Goal: Information Seeking & Learning: Learn about a topic

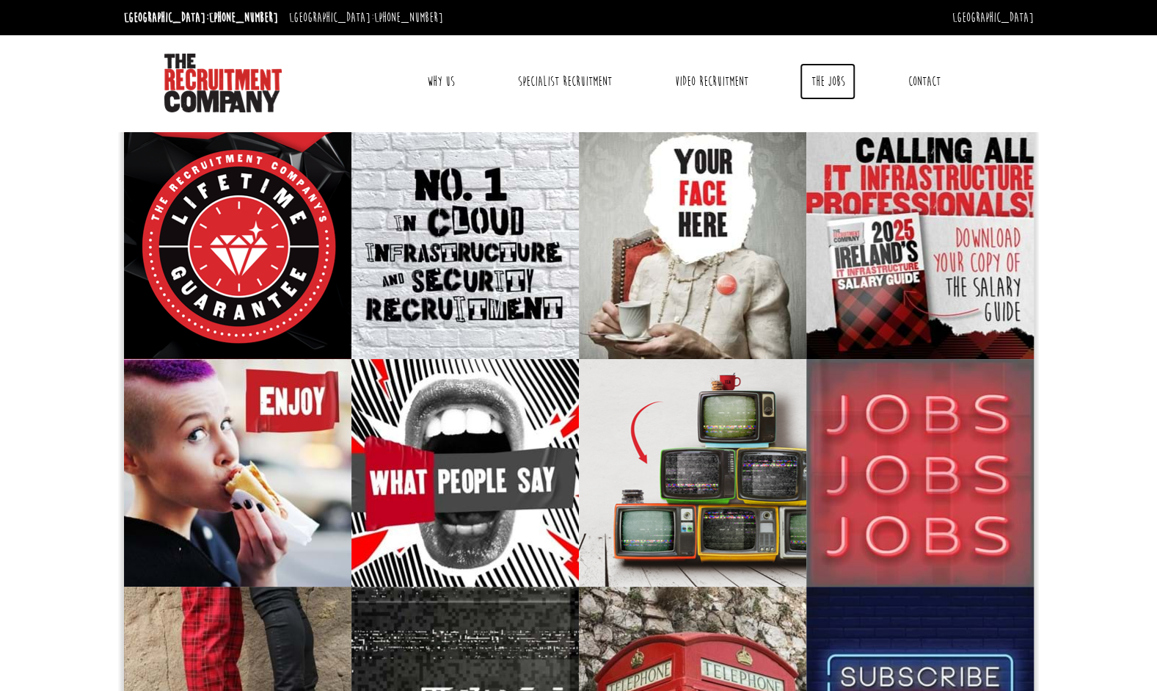
click at [828, 78] on link "The Jobs" at bounding box center [828, 81] width 56 height 37
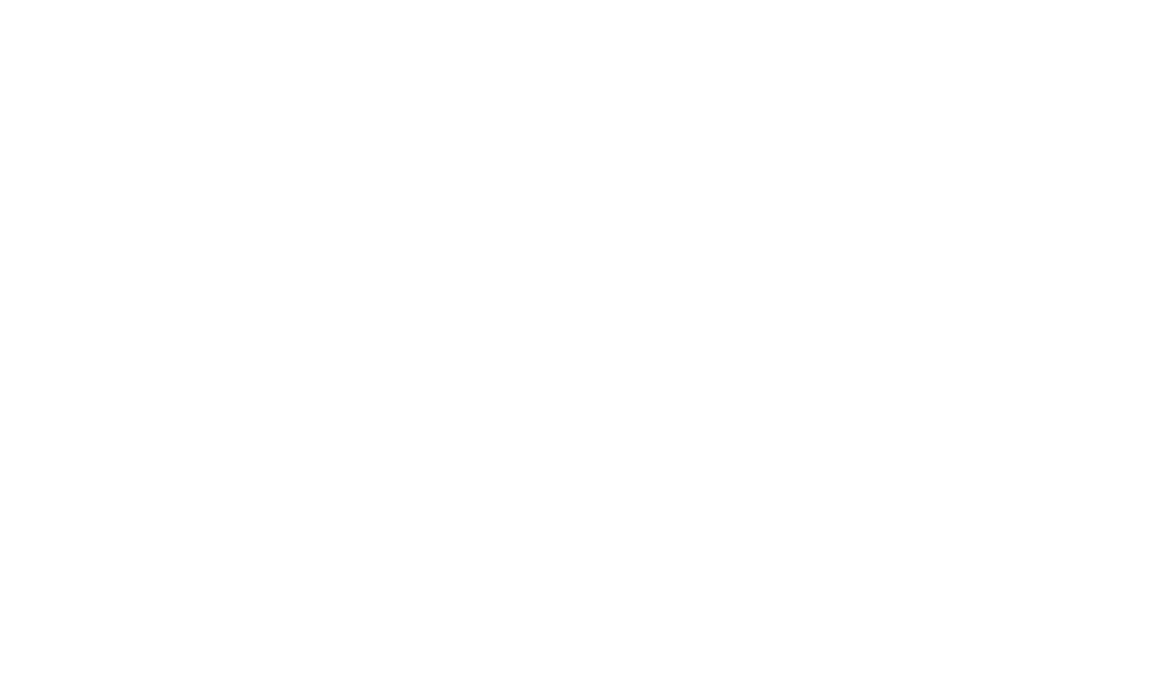
select select "[GEOGRAPHIC_DATA]"
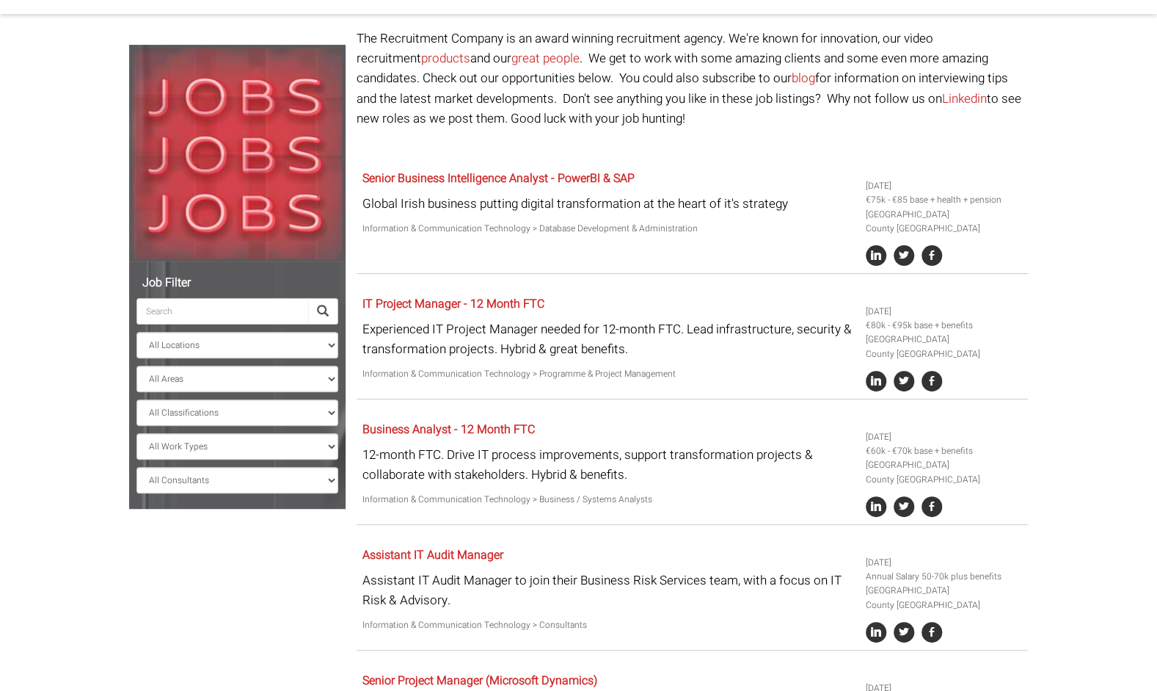
scroll to position [114, 0]
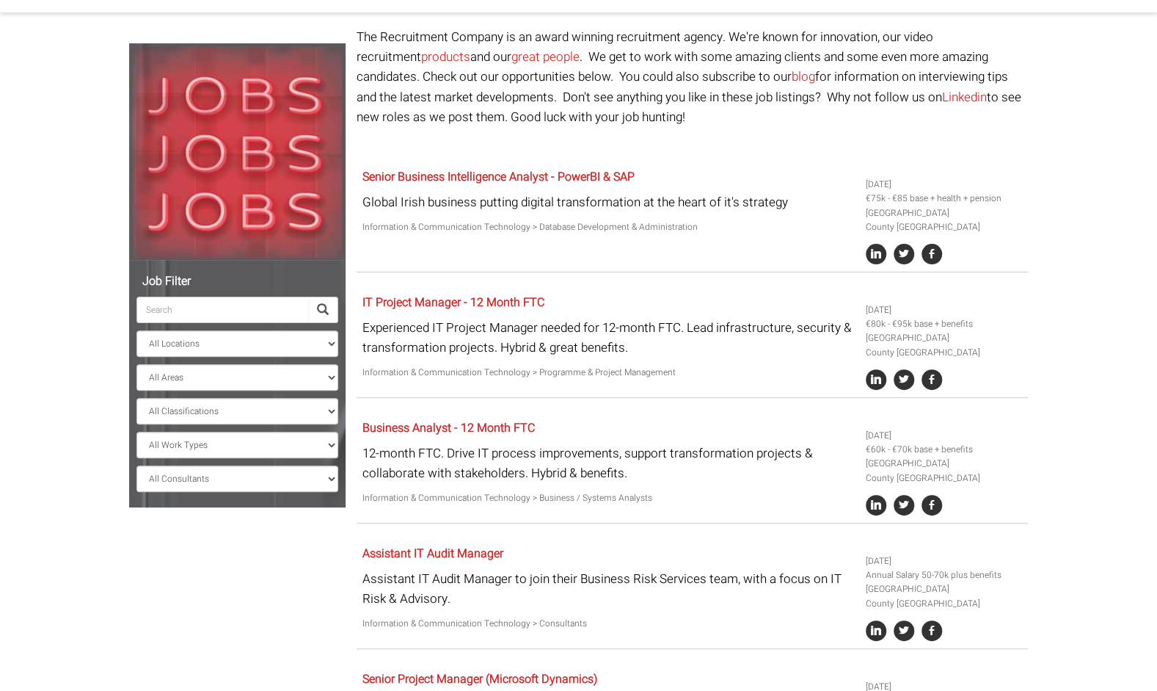
click at [270, 360] on ul "All Locations [GEOGRAPHIC_DATA] [GEOGRAPHIC_DATA] [GEOGRAPHIC_DATA] [GEOGRAPHIC…" at bounding box center [237, 379] width 202 height 225
click at [279, 355] on select "All Locations [GEOGRAPHIC_DATA] [GEOGRAPHIC_DATA] [GEOGRAPHIC_DATA] [GEOGRAPHIC…" at bounding box center [237, 343] width 202 height 26
select select
click at [136, 330] on select "All Locations [GEOGRAPHIC_DATA] [GEOGRAPHIC_DATA] [GEOGRAPHIC_DATA] [GEOGRAPHIC…" at bounding box center [237, 343] width 202 height 26
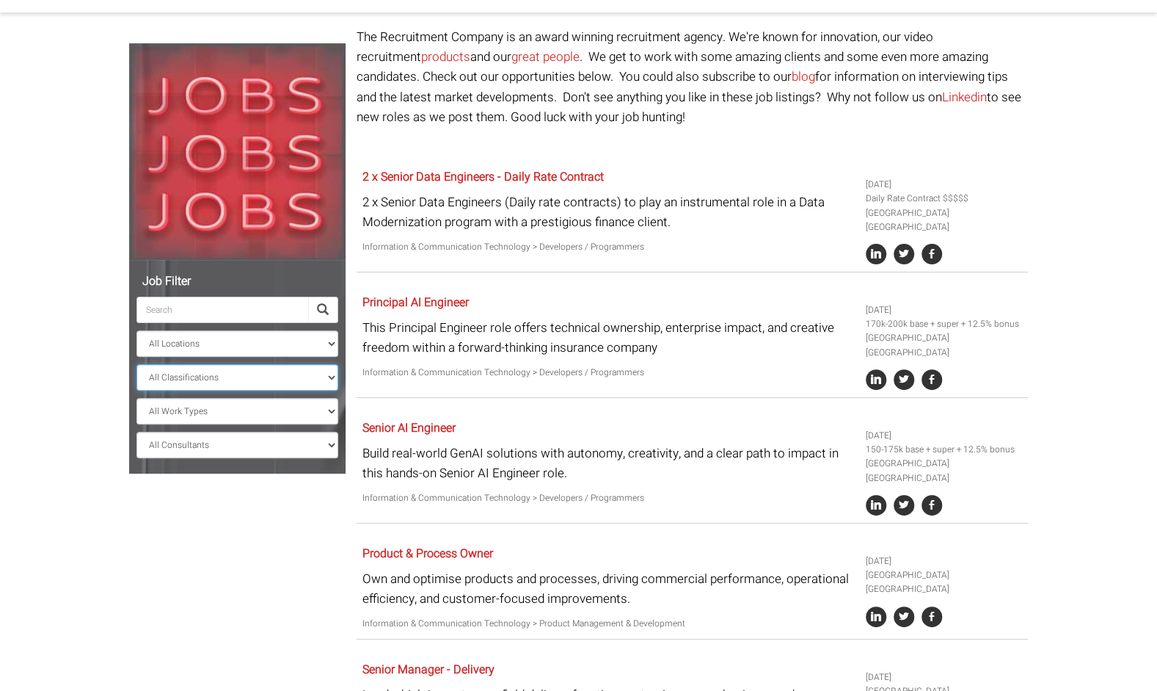
click at [244, 365] on select "All Classifications Banking & Financial Services Information & Communication Te…" at bounding box center [237, 377] width 202 height 26
select select "Information & Communication Technology"
click at [136, 364] on select "All Classifications Banking & Financial Services Information & Communication Te…" at bounding box center [237, 377] width 202 height 26
click at [280, 341] on select "All Locations [GEOGRAPHIC_DATA] [GEOGRAPHIC_DATA] [GEOGRAPHIC_DATA] [GEOGRAPHIC…" at bounding box center [237, 343] width 202 height 26
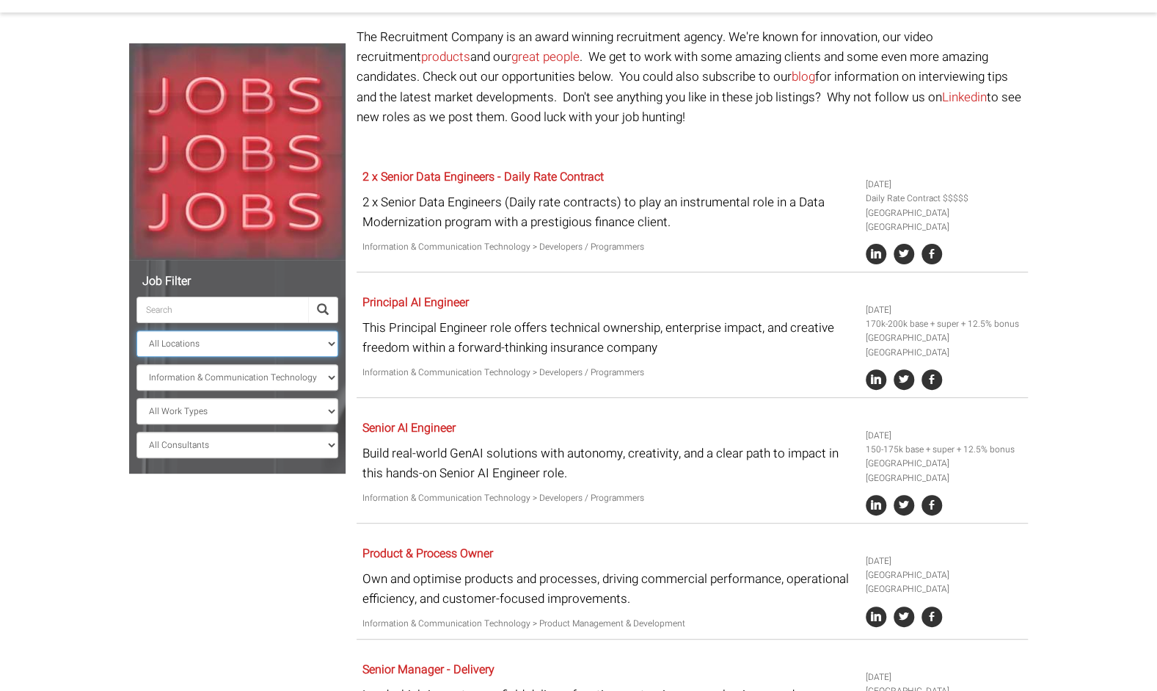
click at [280, 341] on select "All Locations [GEOGRAPHIC_DATA] [GEOGRAPHIC_DATA] [GEOGRAPHIC_DATA] [GEOGRAPHIC…" at bounding box center [237, 343] width 202 height 26
click at [270, 435] on select "All Consultants [PERSON_NAME] - Infrastructure, Cloud & DevOps, Contract [PERSO…" at bounding box center [237, 445] width 202 height 26
click at [272, 415] on select "All Work Types Full Time Part Time Casual Contract / Temp" at bounding box center [237, 411] width 202 height 26
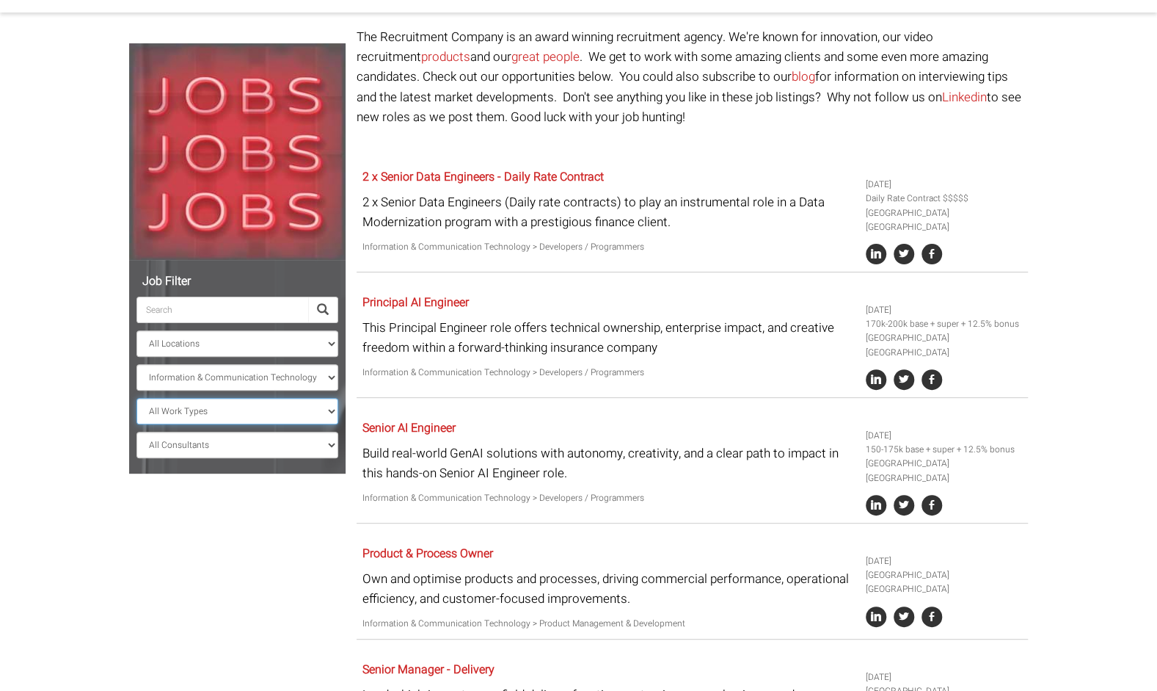
select select "Full Time"
click at [136, 398] on select "All Work Types Full Time Part Time Casual Contract / Temp" at bounding box center [237, 411] width 202 height 26
